Goal: Task Accomplishment & Management: Manage account settings

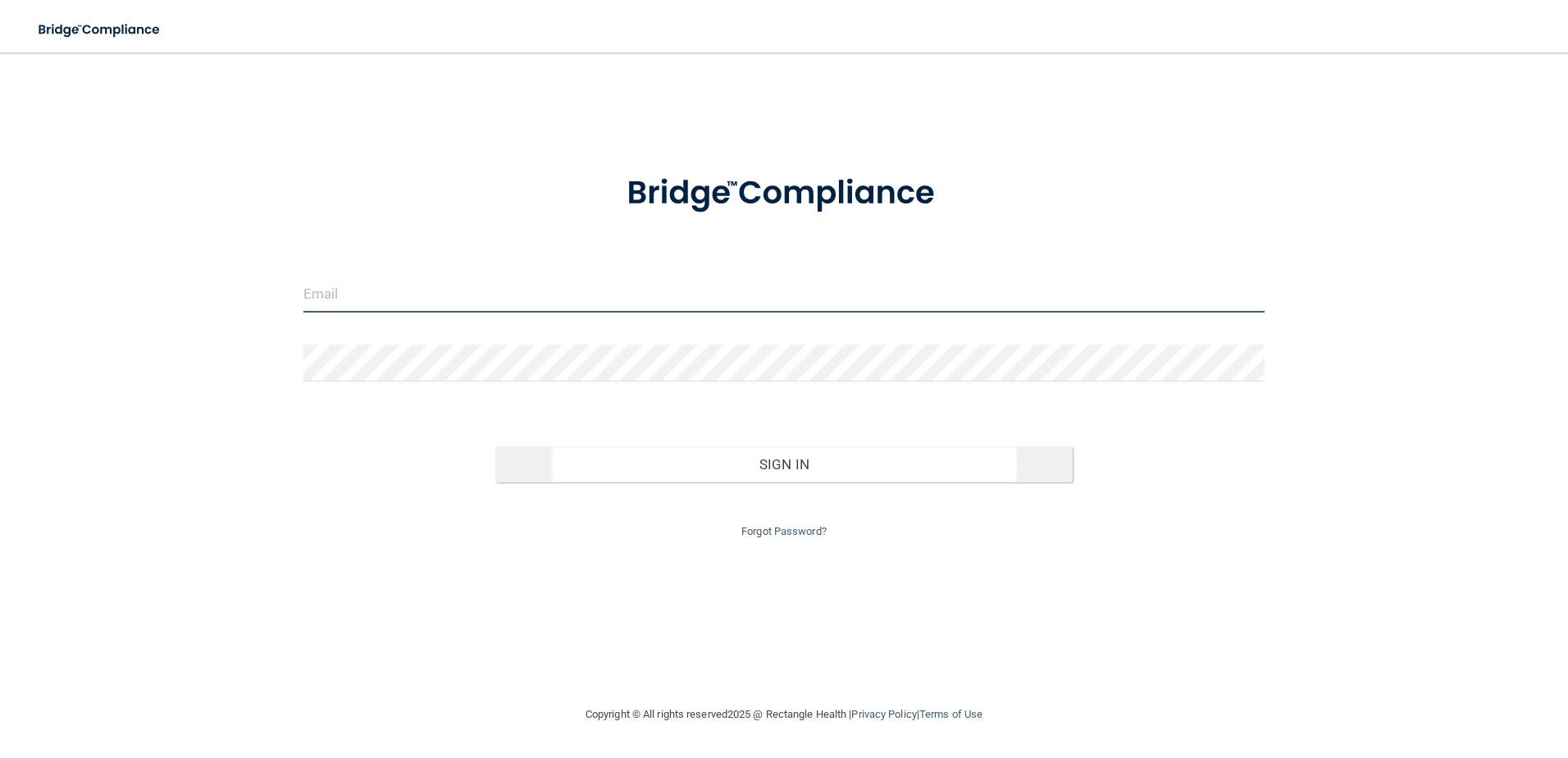
type input "[PERSON_NAME][EMAIL_ADDRESS][DOMAIN_NAME]"
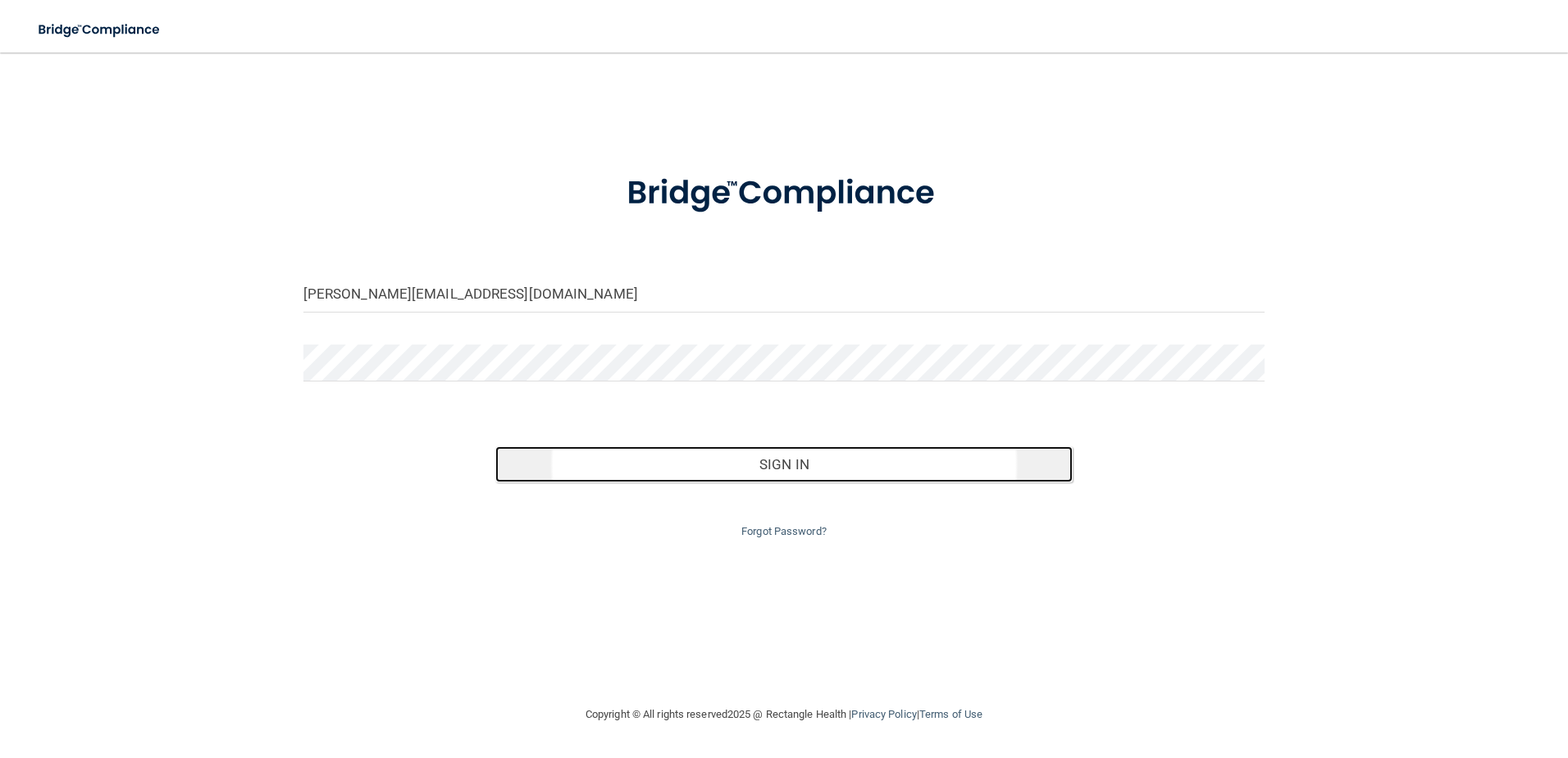
click at [790, 462] on button "Sign In" at bounding box center [784, 464] width 577 height 36
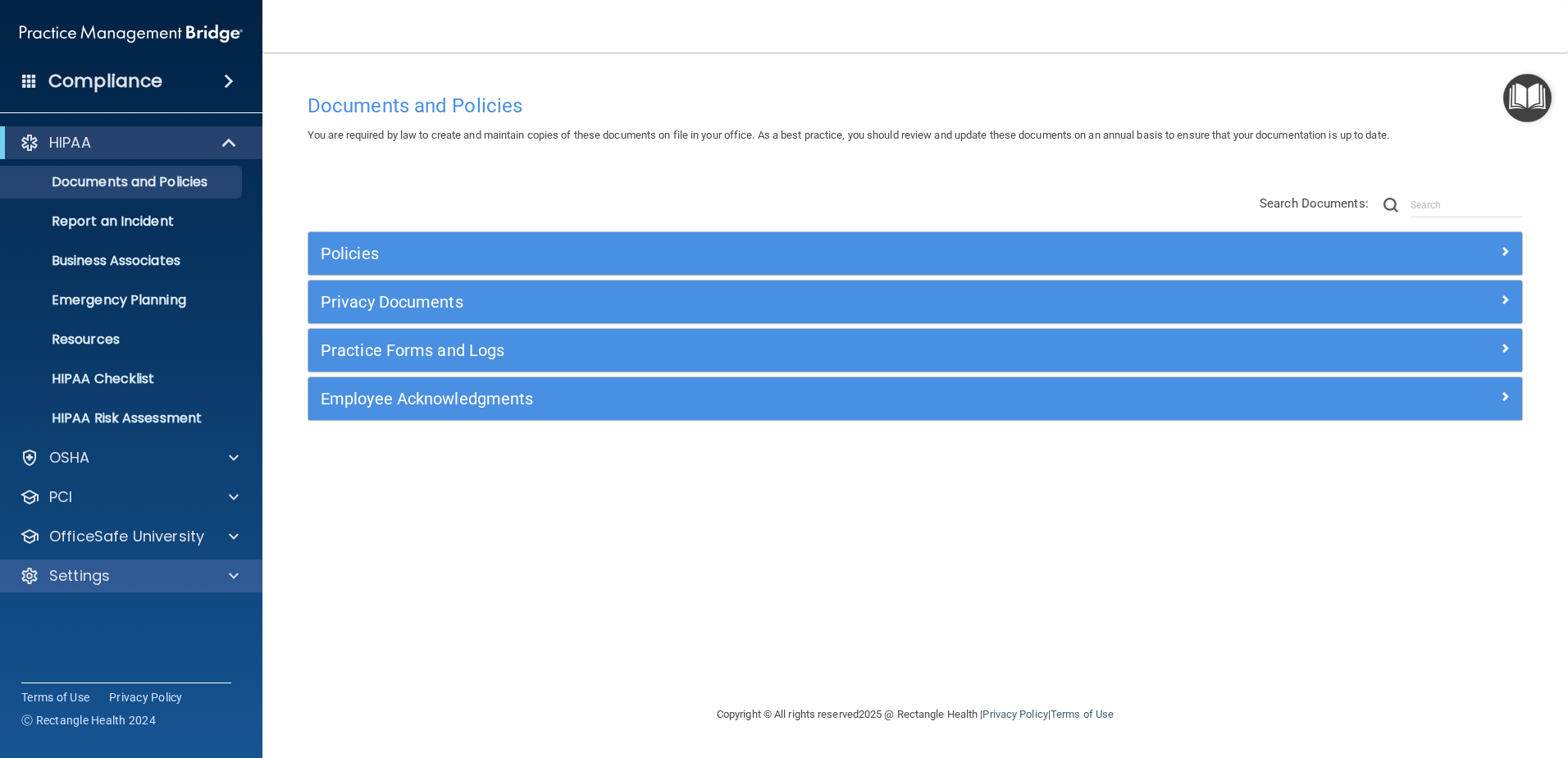
click at [82, 564] on div "Settings" at bounding box center [131, 576] width 263 height 32
click at [84, 572] on p "Settings" at bounding box center [79, 576] width 61 height 20
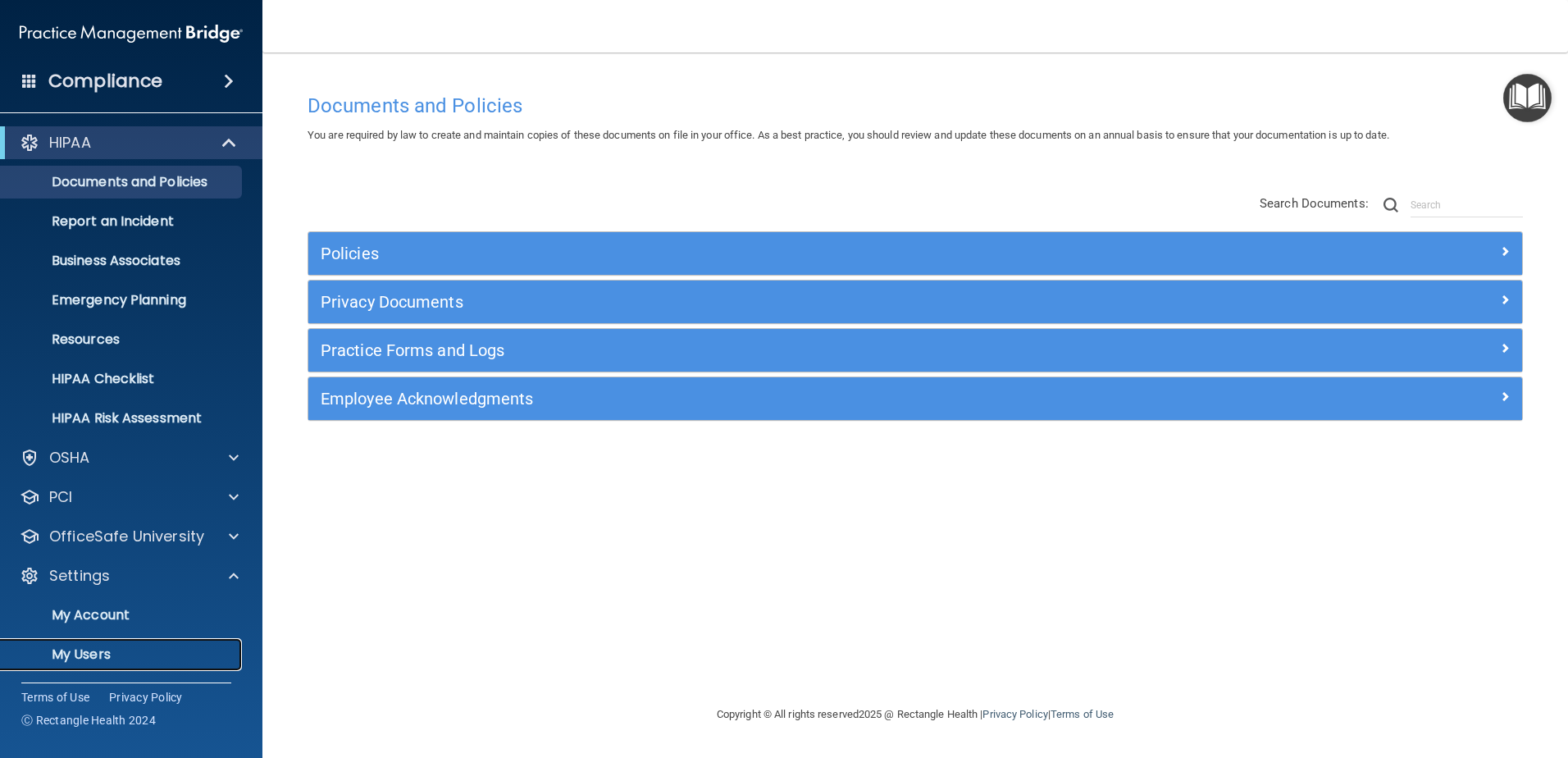
click at [80, 652] on p "My Users" at bounding box center [123, 654] width 224 height 16
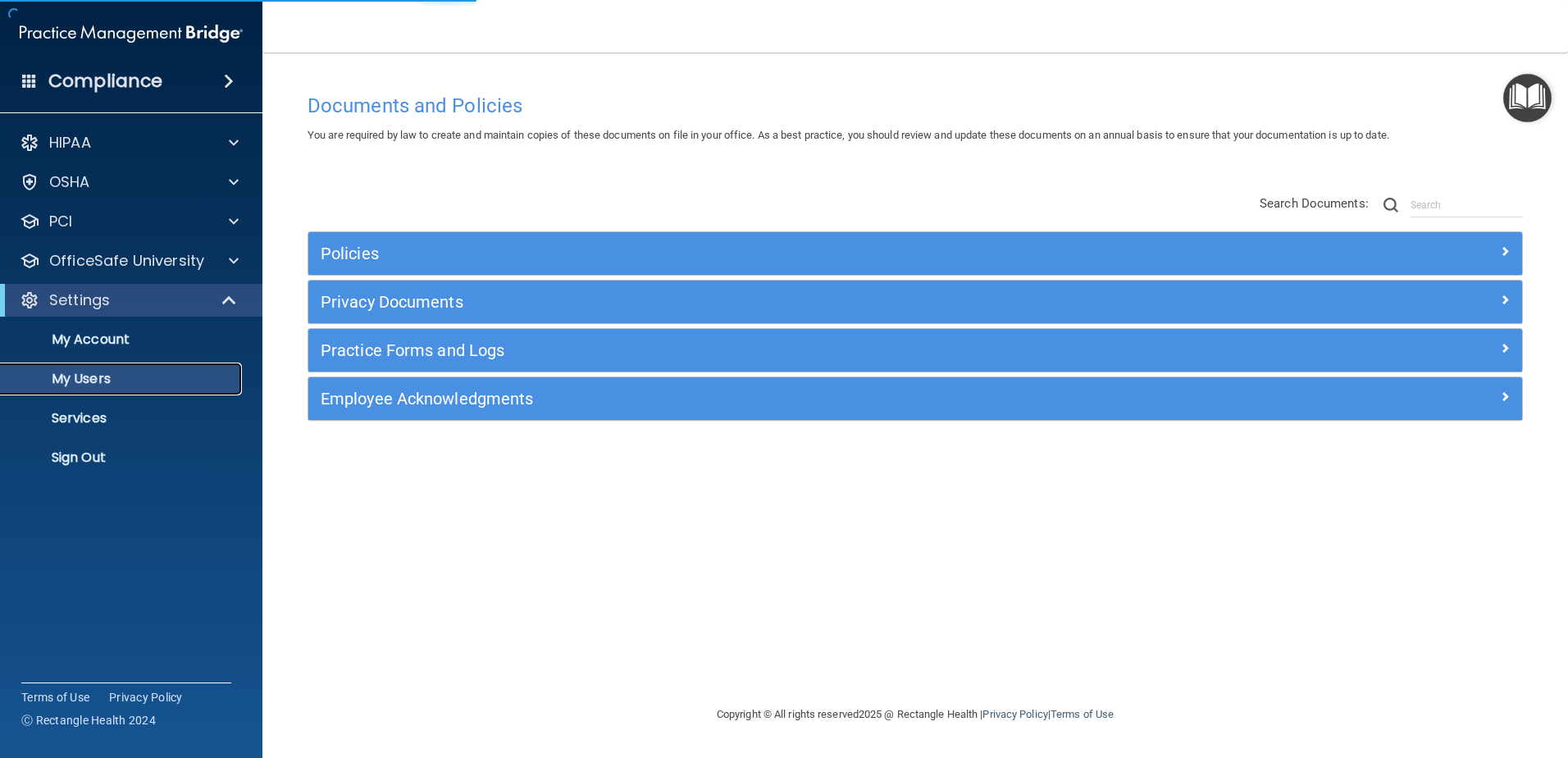
select select "20"
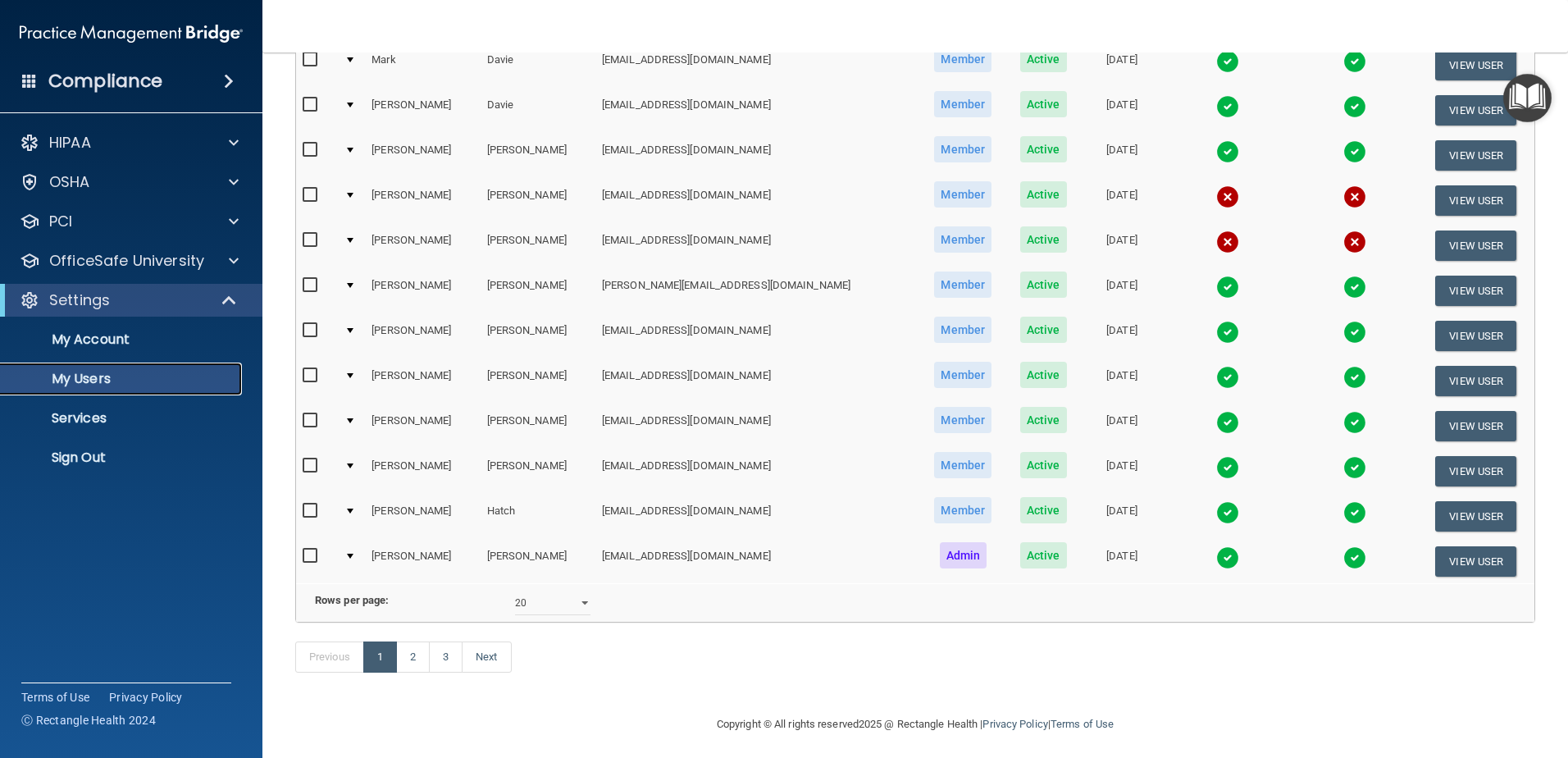
scroll to position [599, 0]
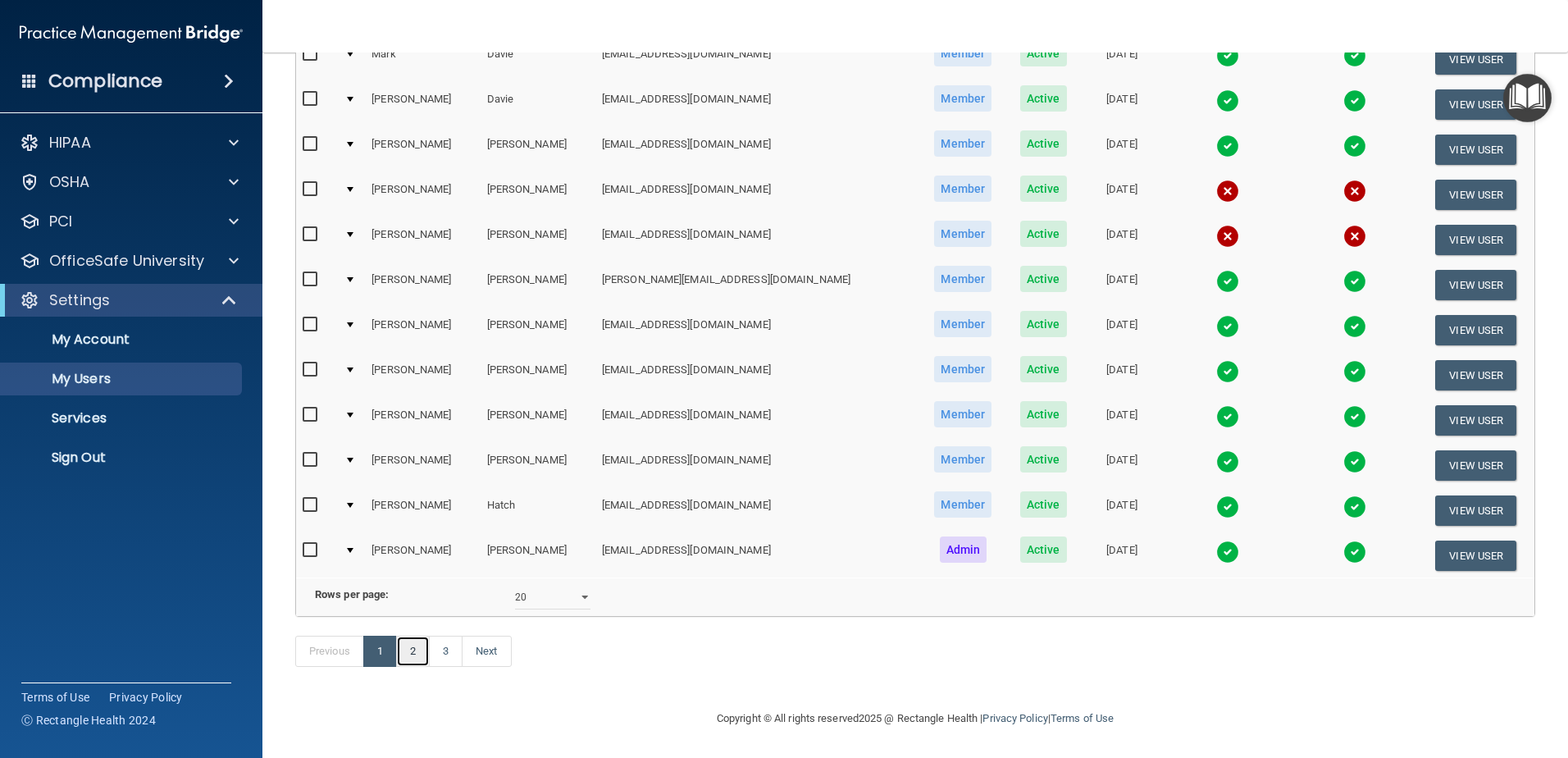
click at [403, 650] on link "2" at bounding box center [413, 651] width 33 height 32
select select "20"
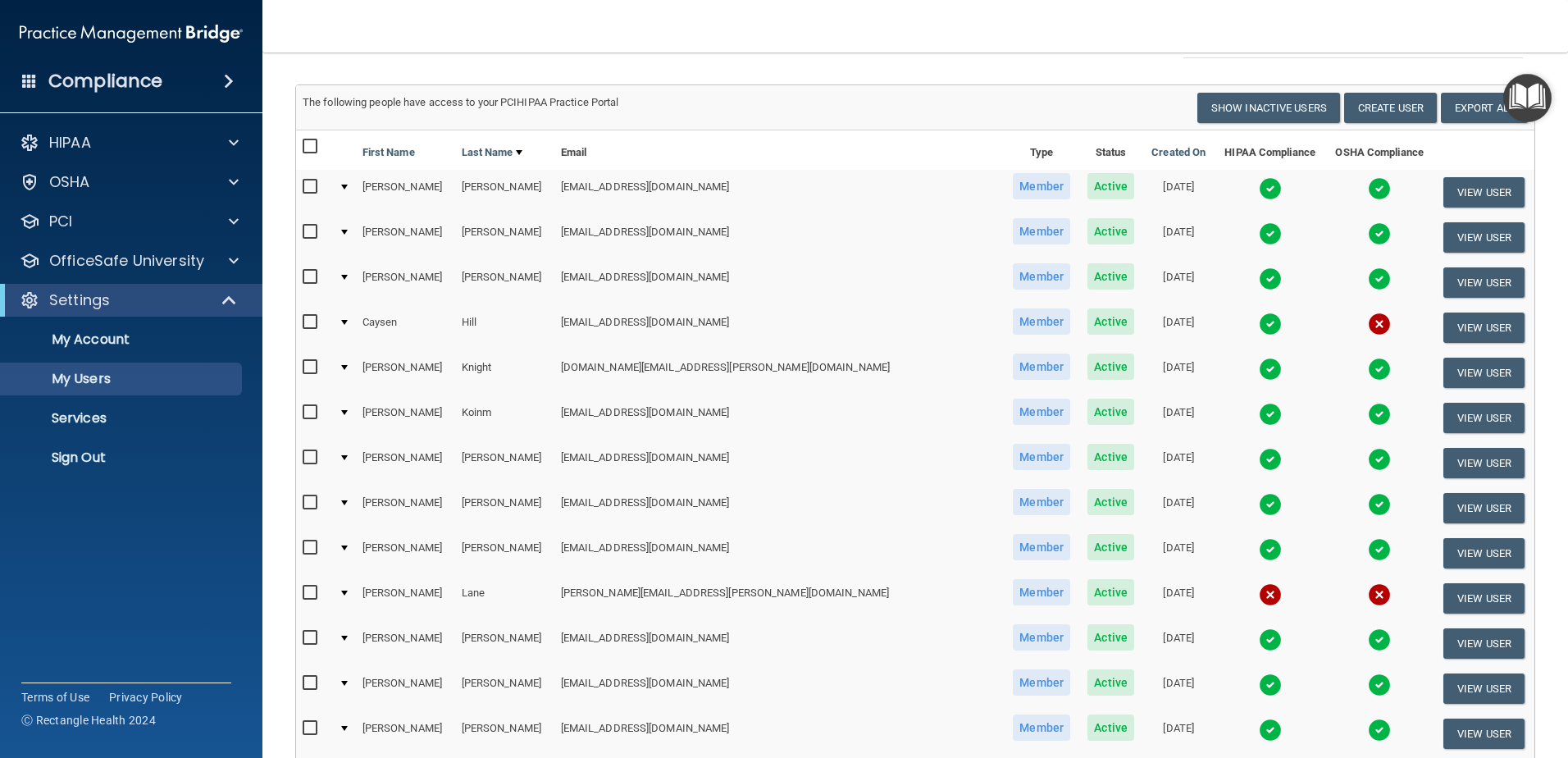
scroll to position [82, 0]
click at [348, 364] on div at bounding box center [344, 367] width 7 height 5
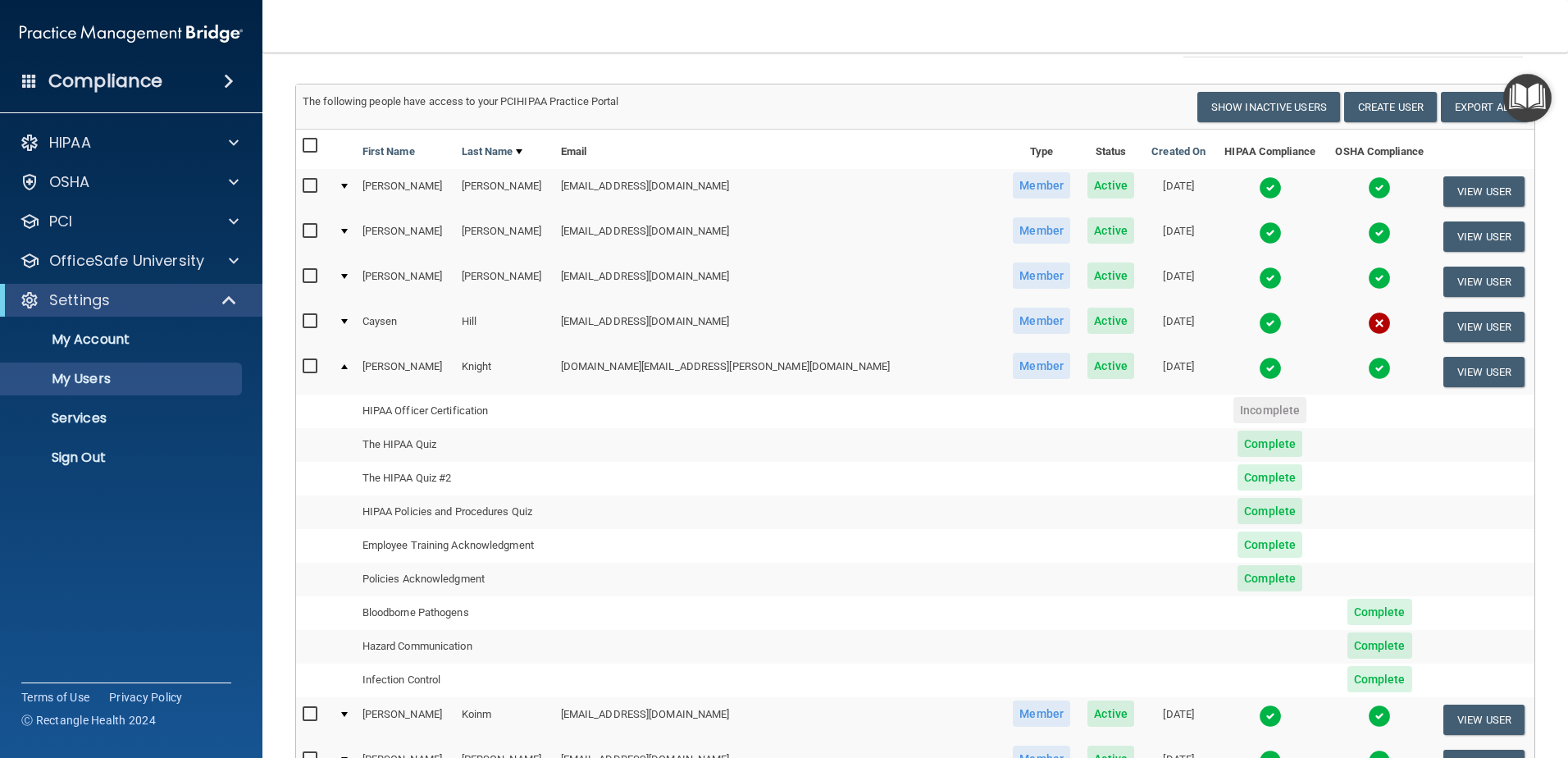
click at [352, 234] on td at bounding box center [344, 236] width 24 height 45
click at [348, 229] on div at bounding box center [344, 231] width 7 height 5
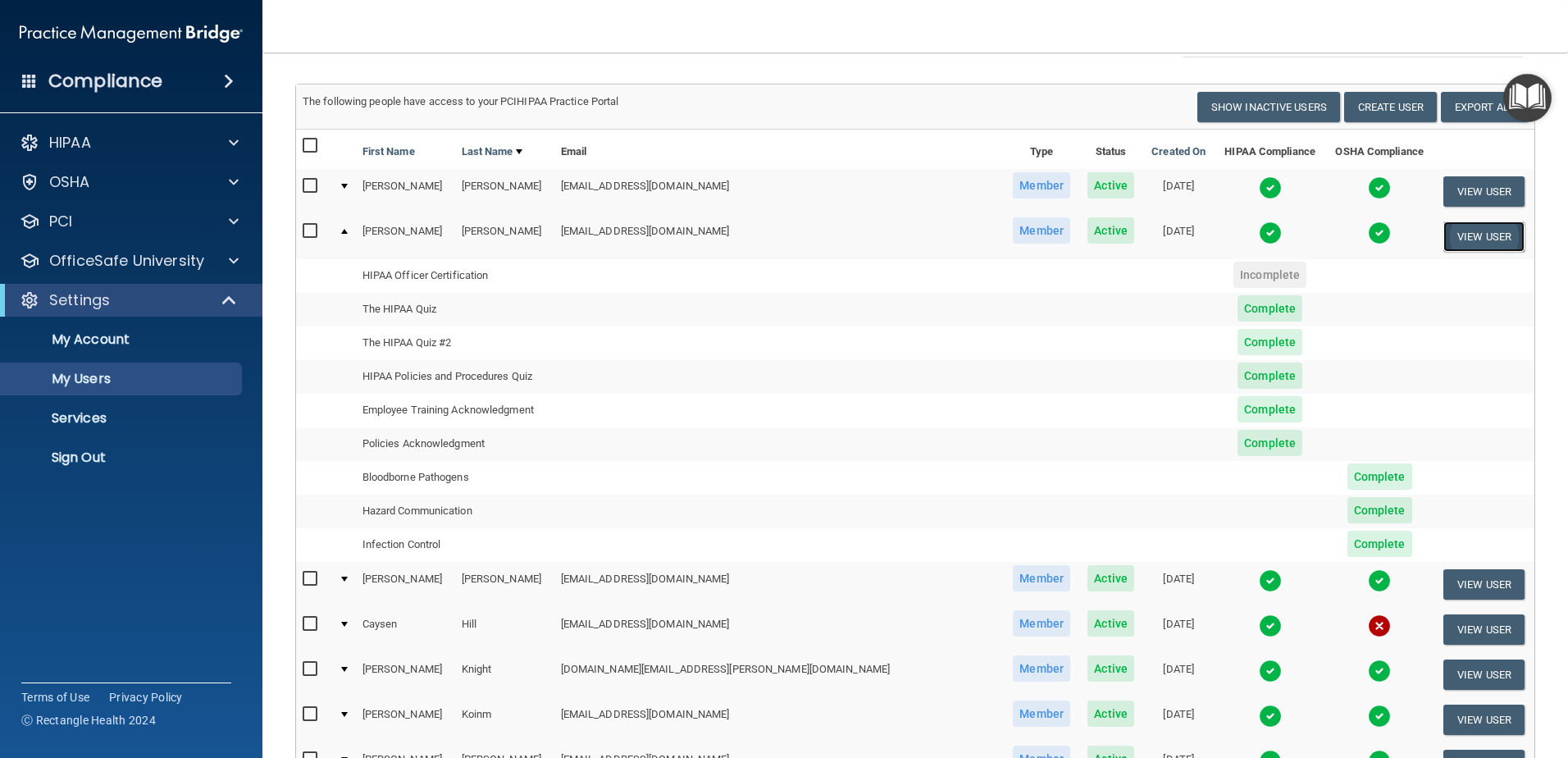
click at [1457, 241] on button "View User" at bounding box center [1484, 237] width 81 height 31
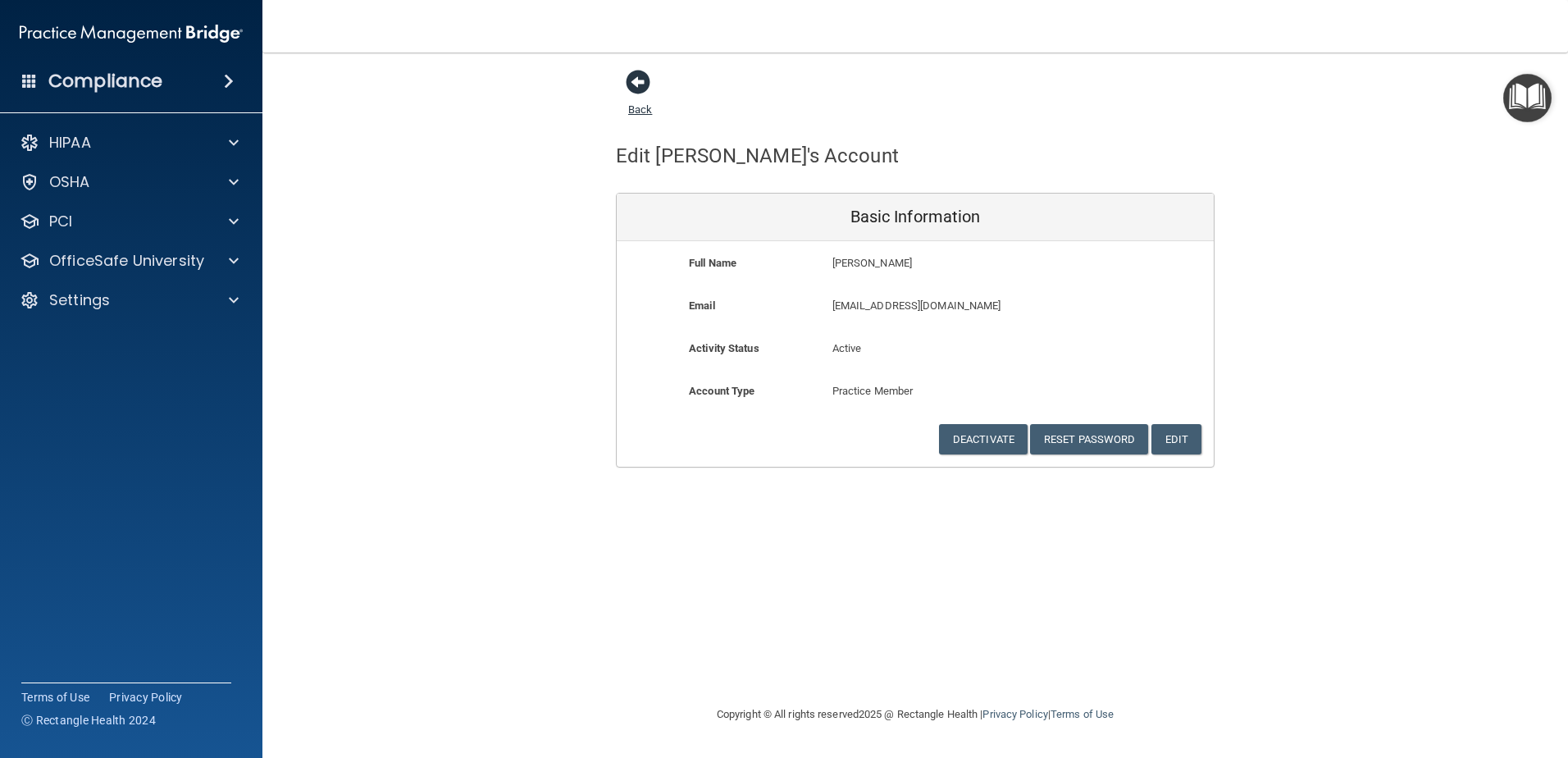
click at [643, 81] on span at bounding box center [638, 82] width 25 height 25
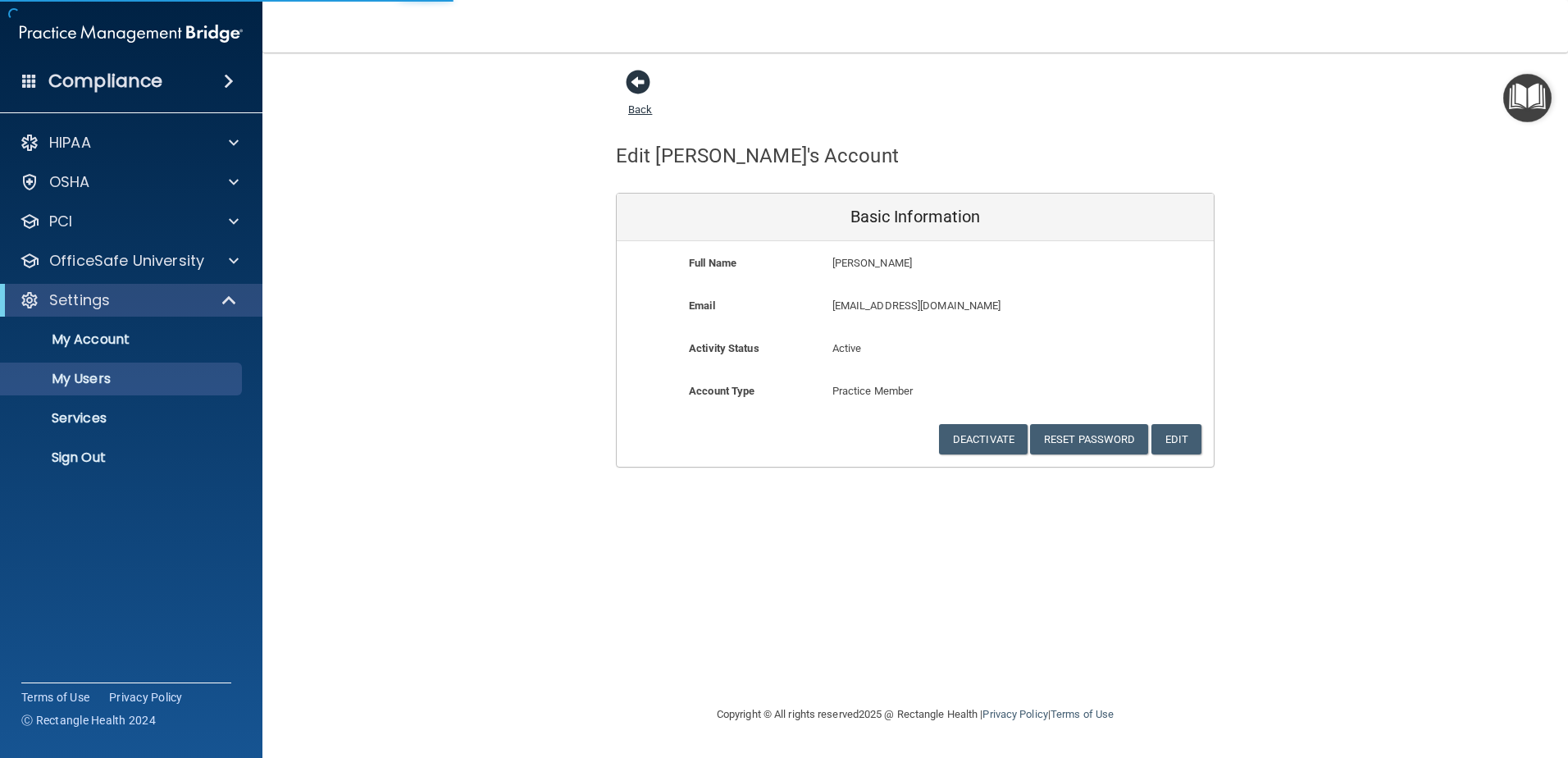
select select "20"
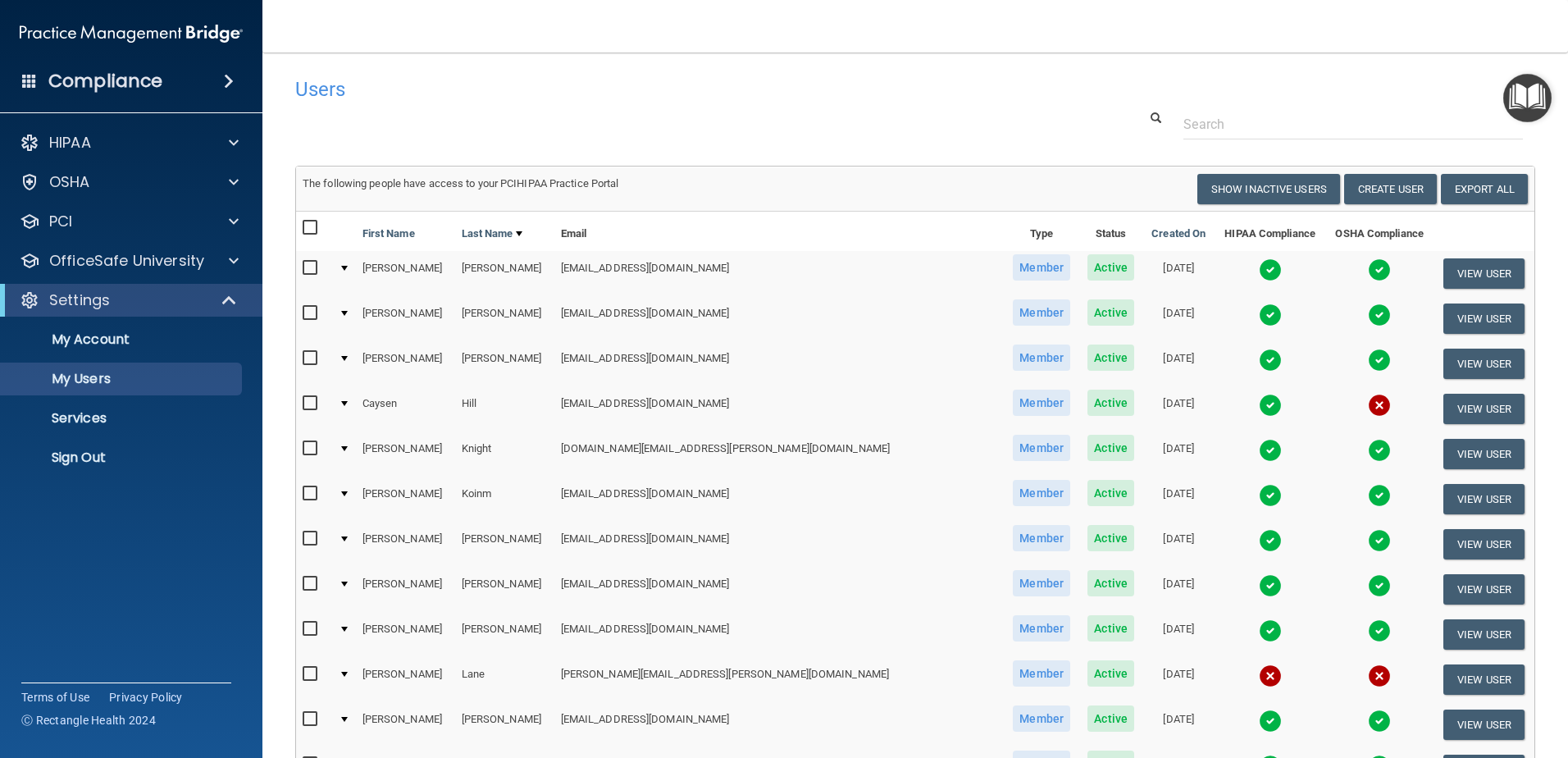
click at [348, 357] on div at bounding box center [344, 358] width 7 height 5
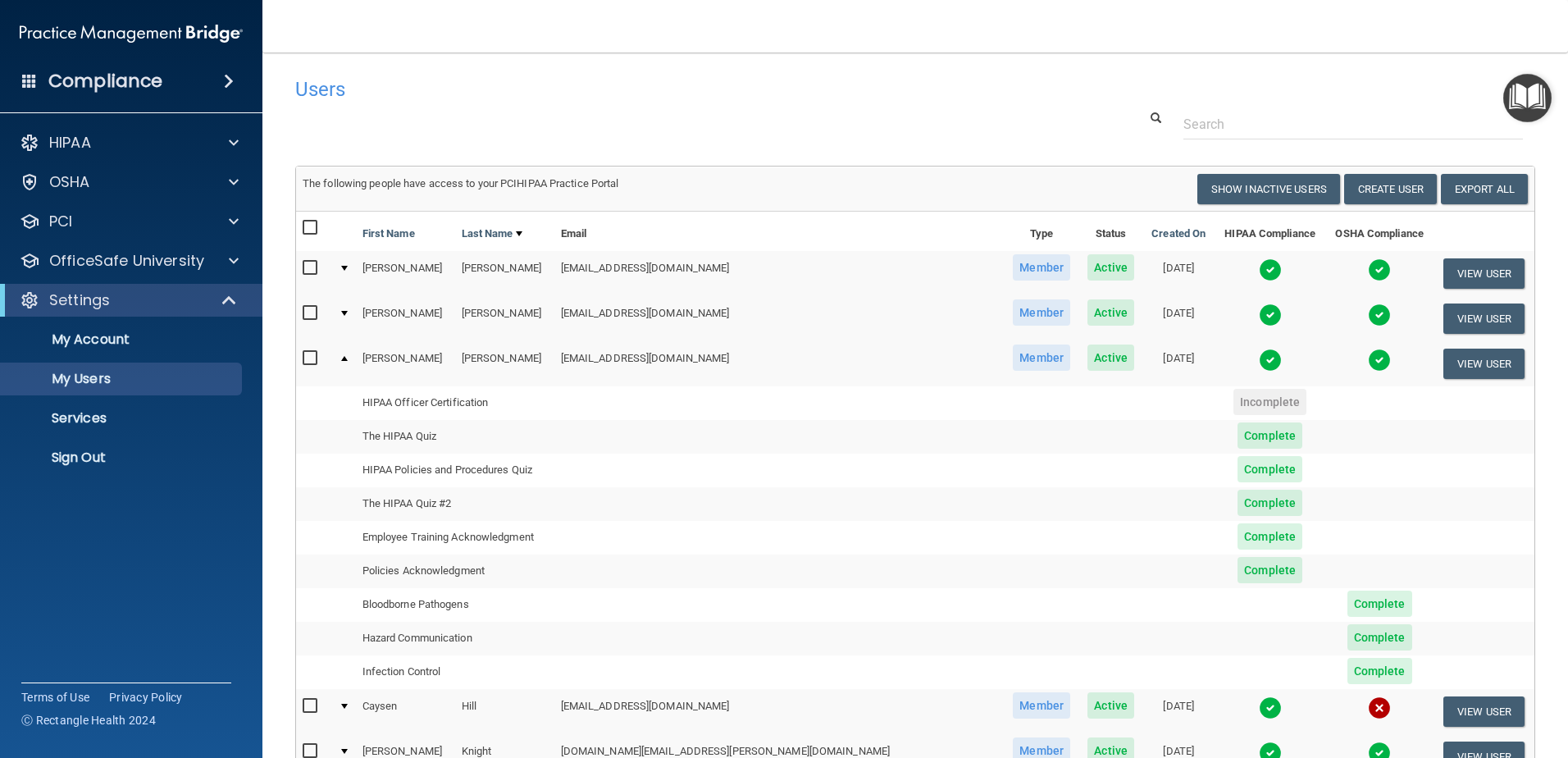
click at [1258, 361] on img at bounding box center [1270, 360] width 23 height 23
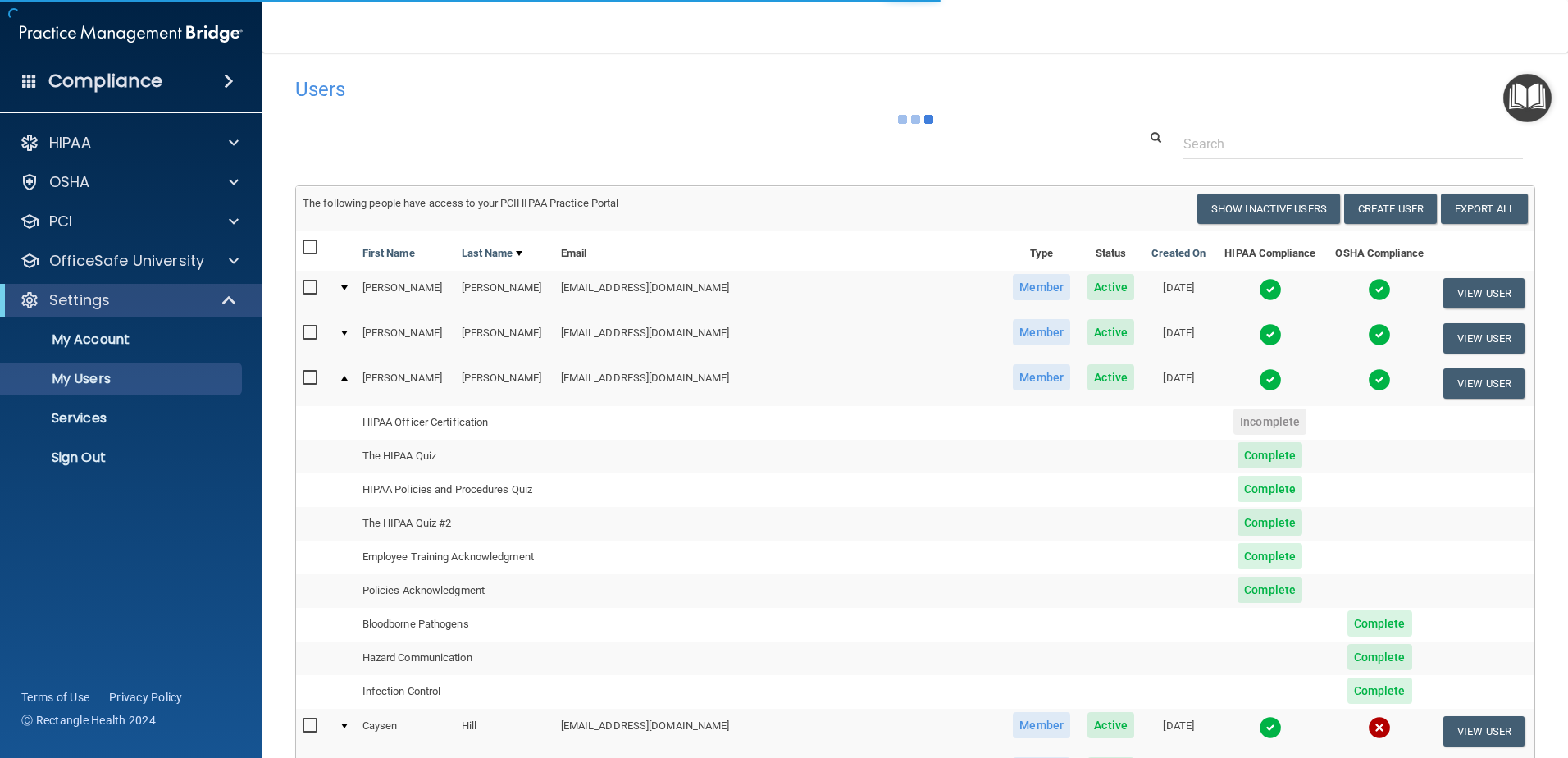
click at [1184, 380] on body "Compliance HIPAA Documents and Policies Report an Incident Business Associates …" at bounding box center [784, 379] width 1568 height 758
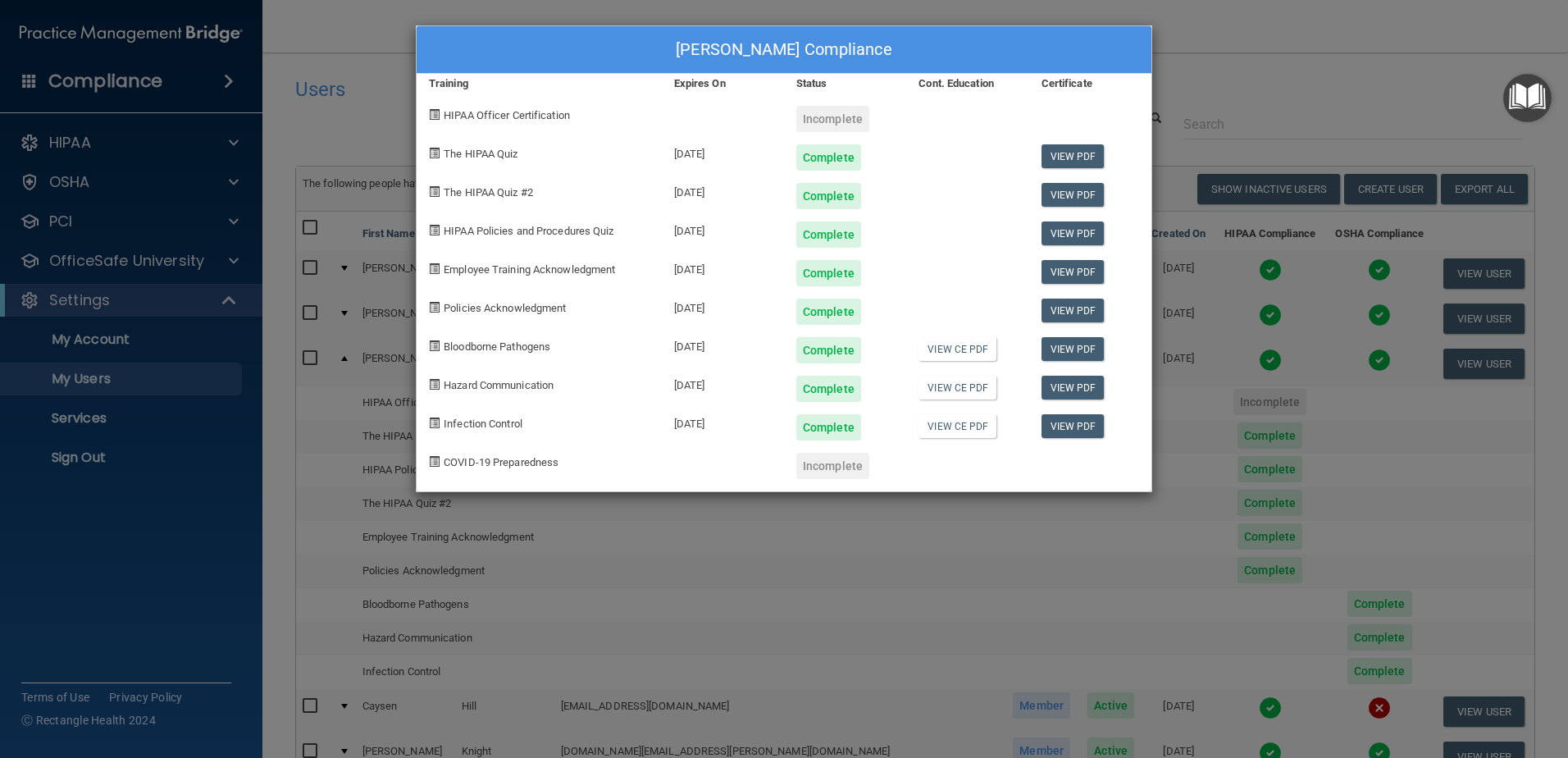
click at [1017, 583] on div "[PERSON_NAME] Compliance Training Expires On Status Cont. Education Certificate…" at bounding box center [784, 379] width 1568 height 758
